Goal: Entertainment & Leisure: Consume media (video, audio)

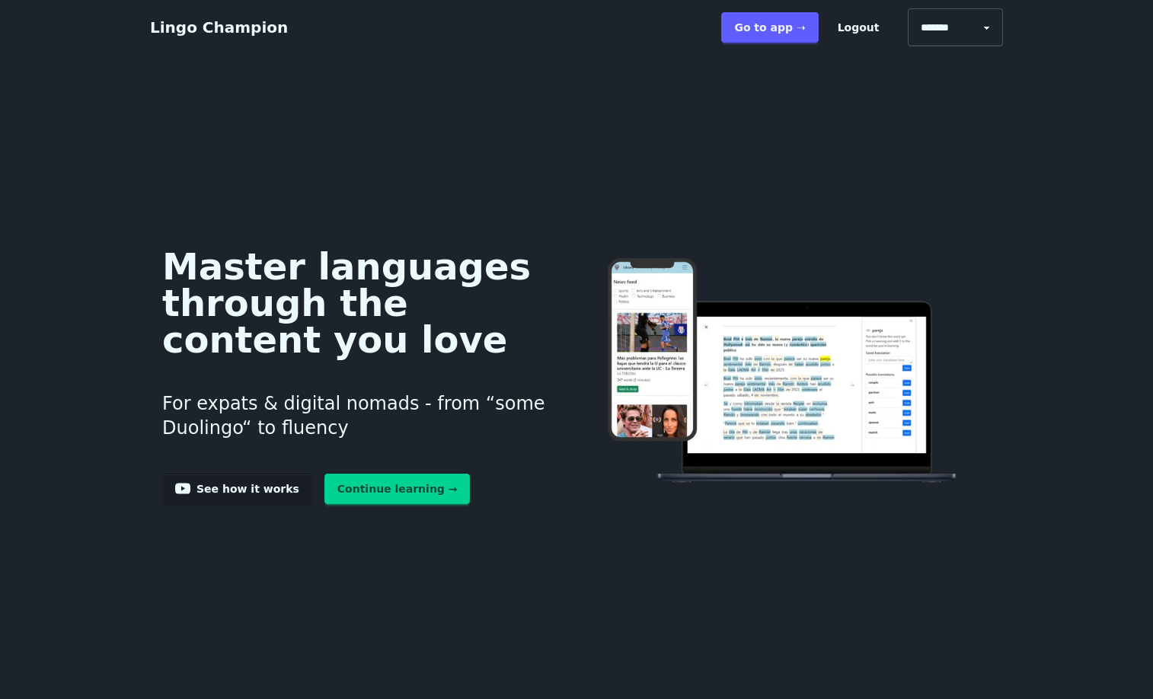
click at [330, 504] on link "Continue learning →" at bounding box center [398, 489] width 146 height 30
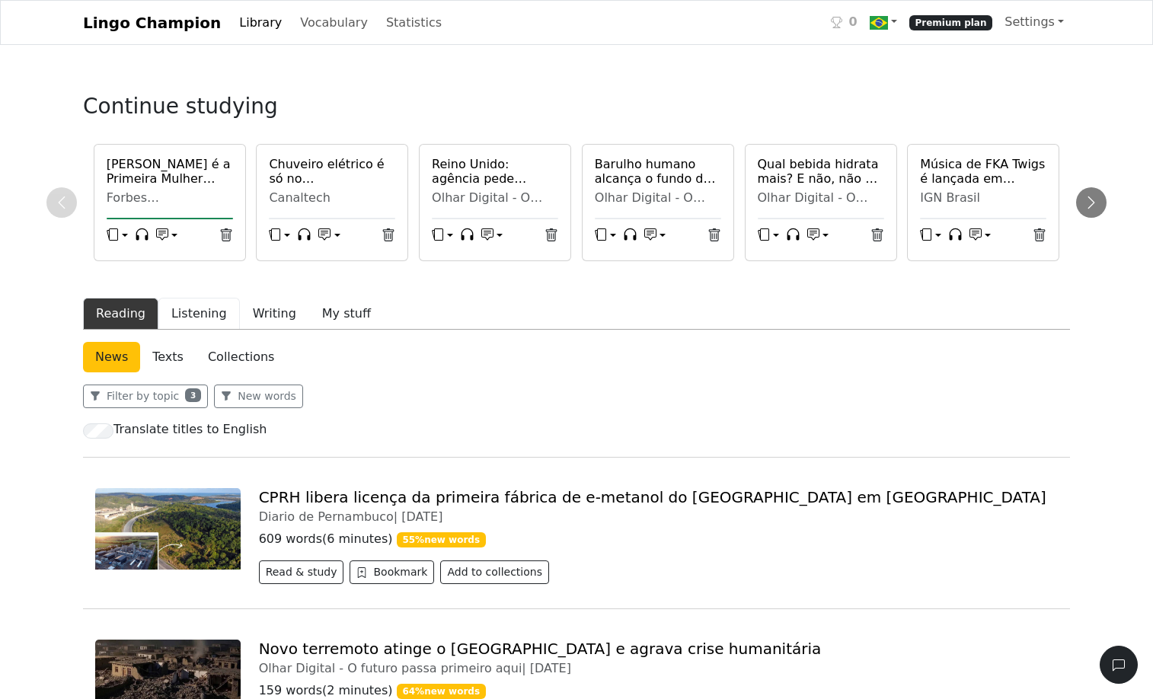
click at [235, 330] on button "Listening" at bounding box center [199, 314] width 82 height 32
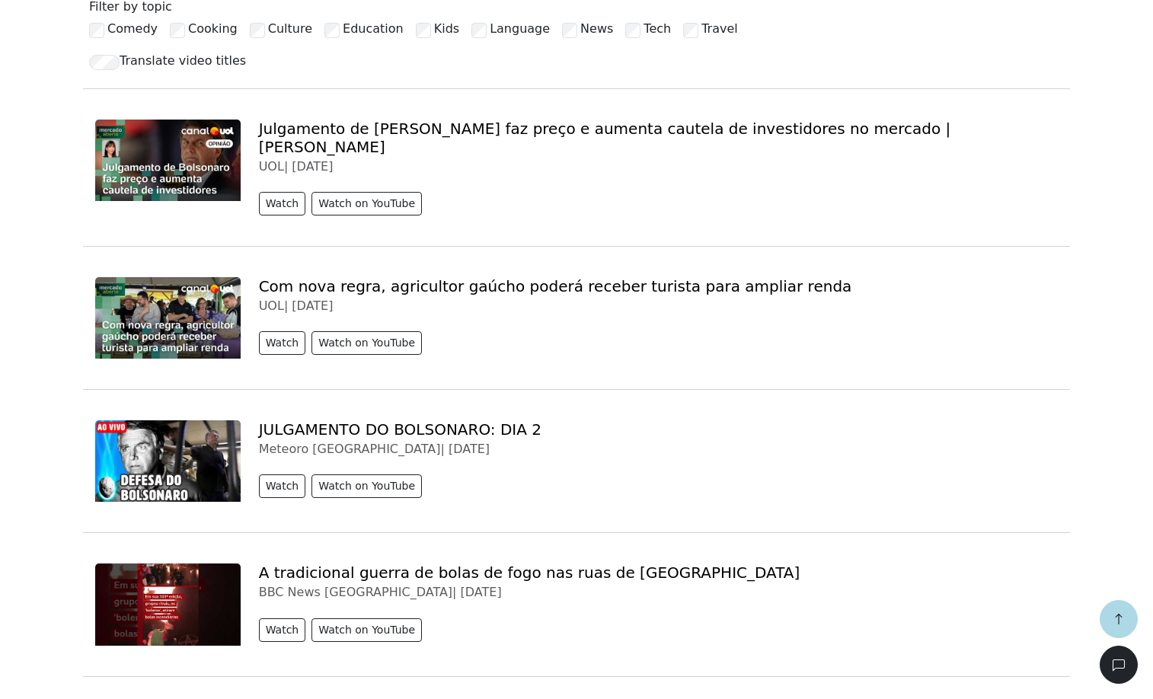
scroll to position [442, 0]
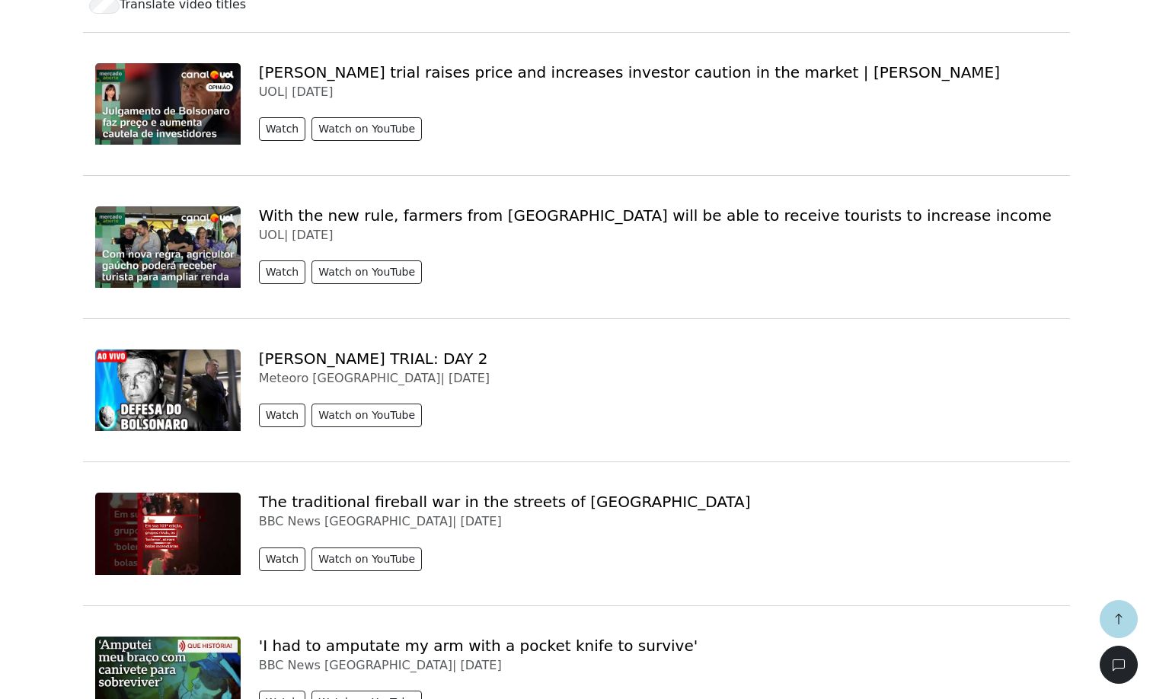
click at [209, 431] on img at bounding box center [168, 391] width 146 height 82
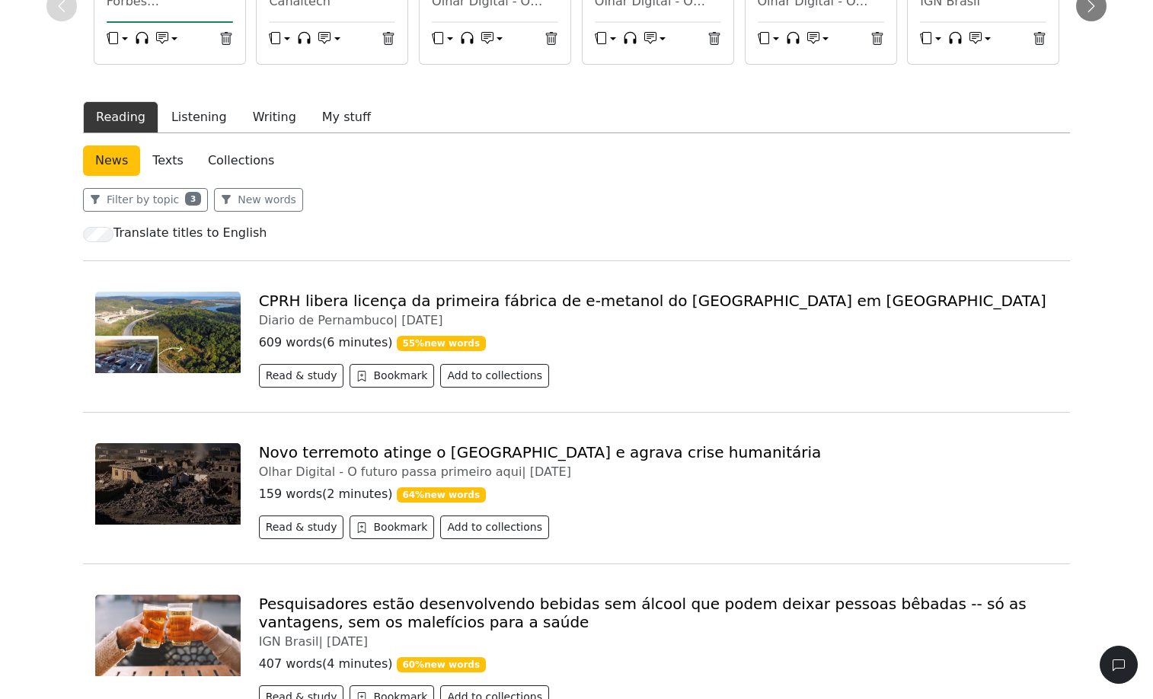
scroll to position [179, 0]
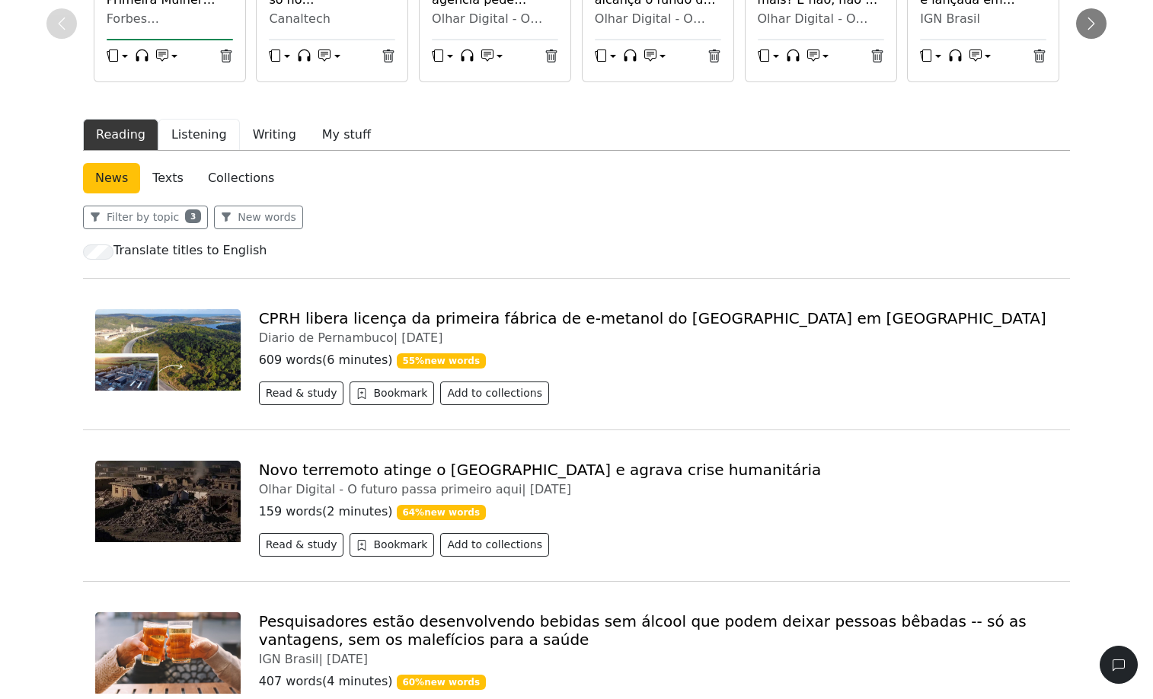
click at [216, 151] on button "Listening" at bounding box center [199, 135] width 82 height 32
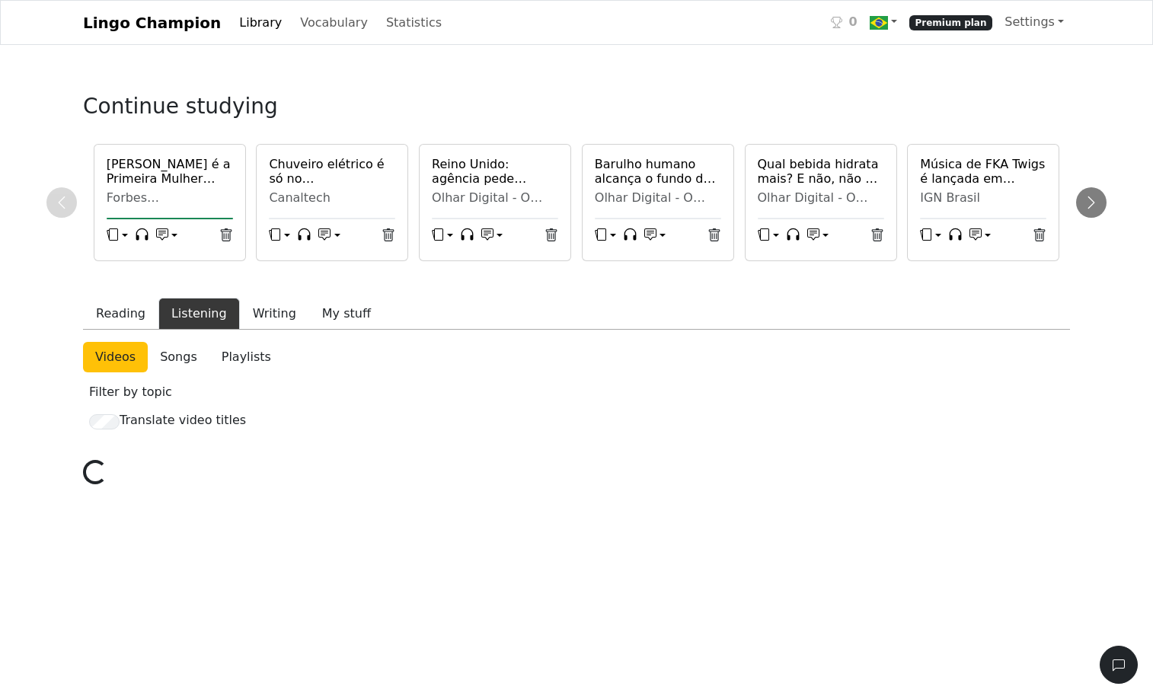
scroll to position [179, 0]
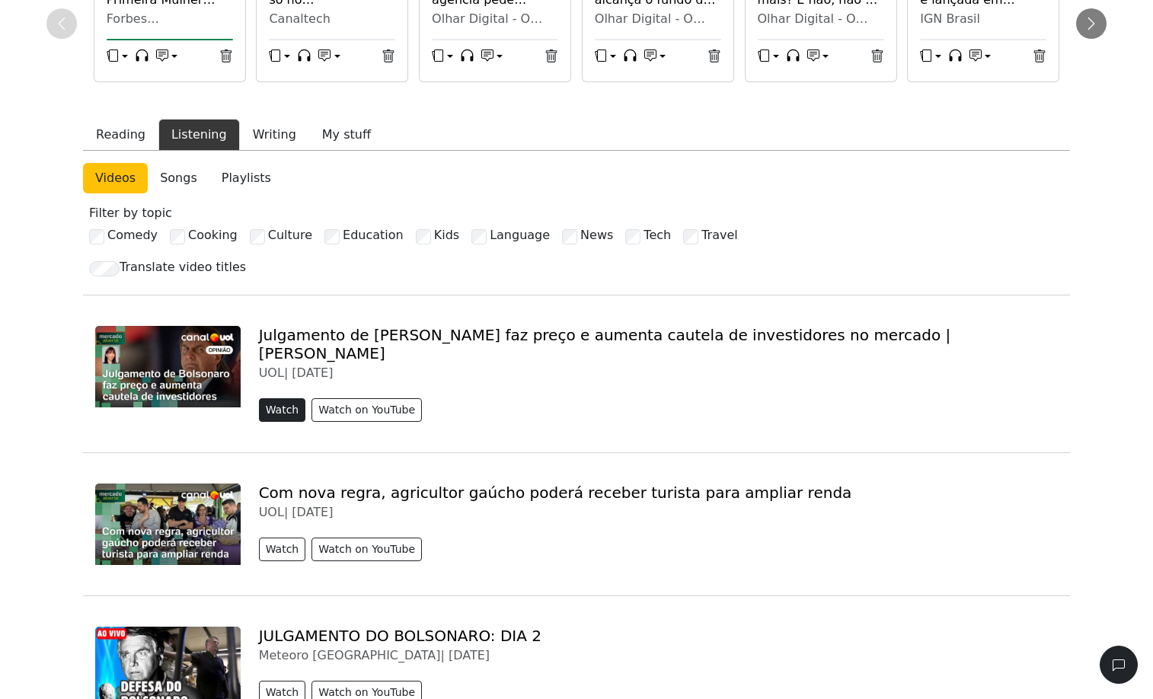
click at [294, 422] on button "Watch" at bounding box center [282, 410] width 47 height 24
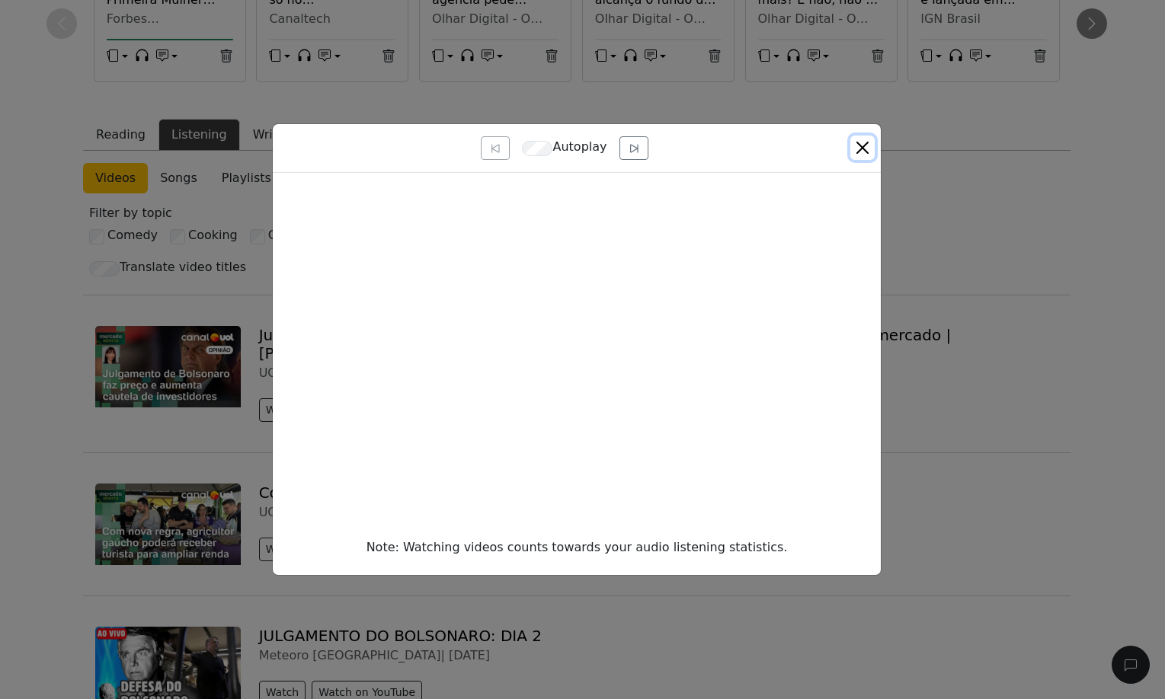
click at [862, 139] on button "Close" at bounding box center [862, 148] width 24 height 24
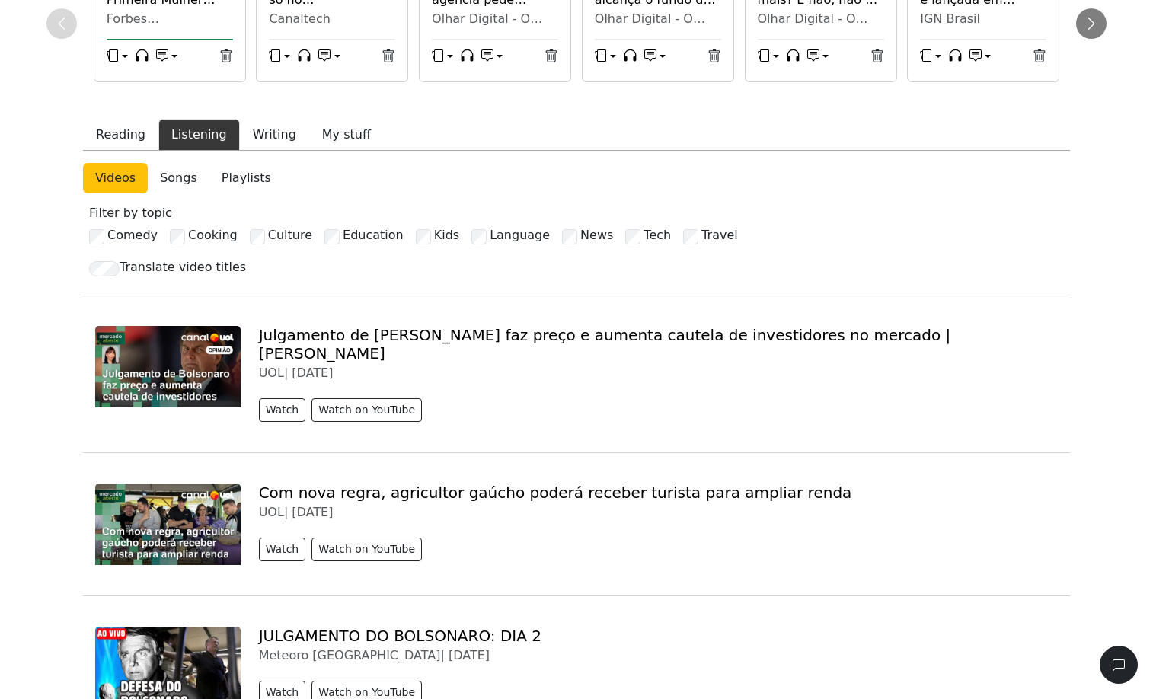
scroll to position [0, 0]
